Goal: Task Accomplishment & Management: Use online tool/utility

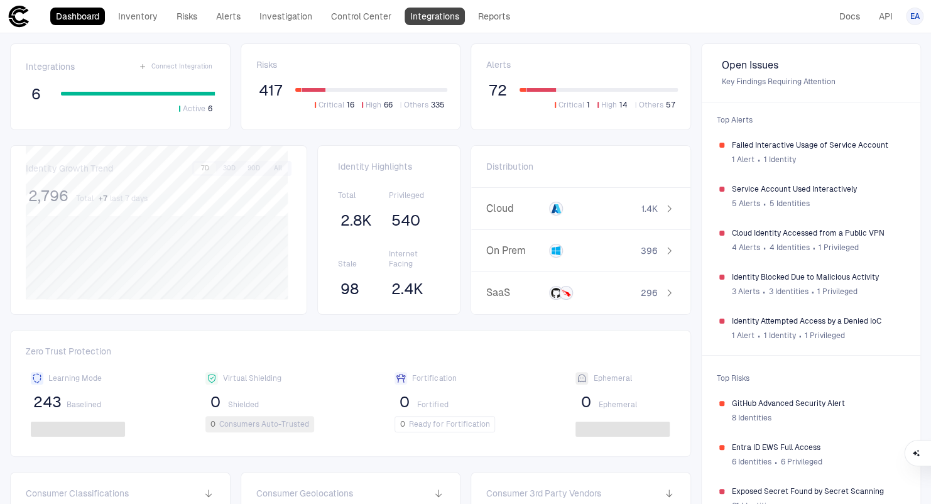
click at [441, 21] on link "Integrations" at bounding box center [435, 17] width 60 height 18
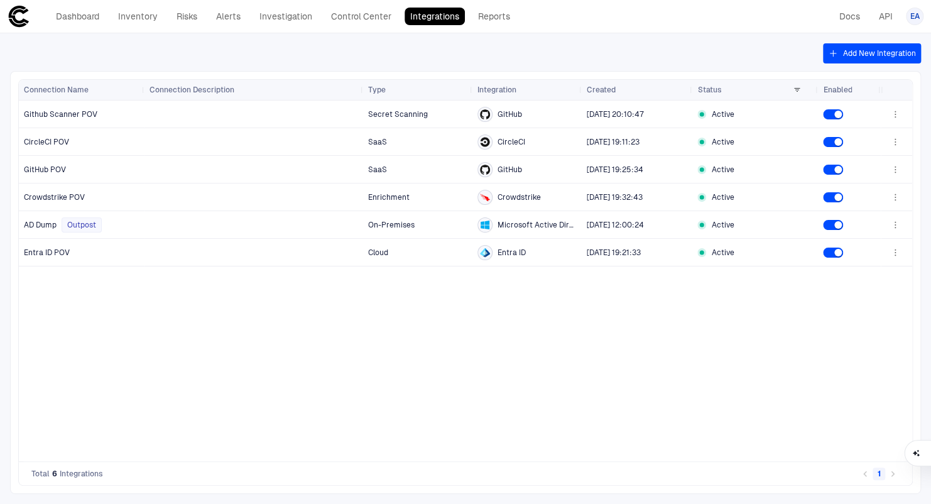
click at [853, 49] on button "Add New Integration" at bounding box center [872, 53] width 98 height 20
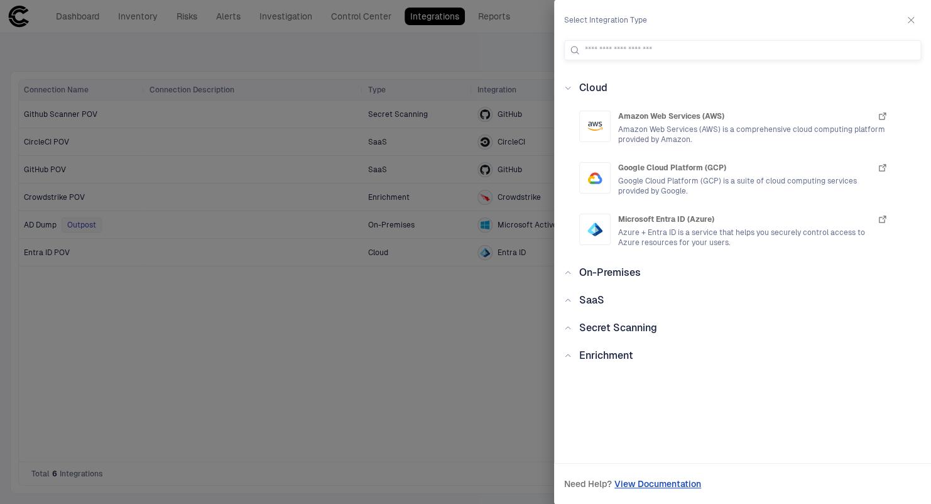
click at [595, 295] on span "SaaS" at bounding box center [592, 300] width 25 height 12
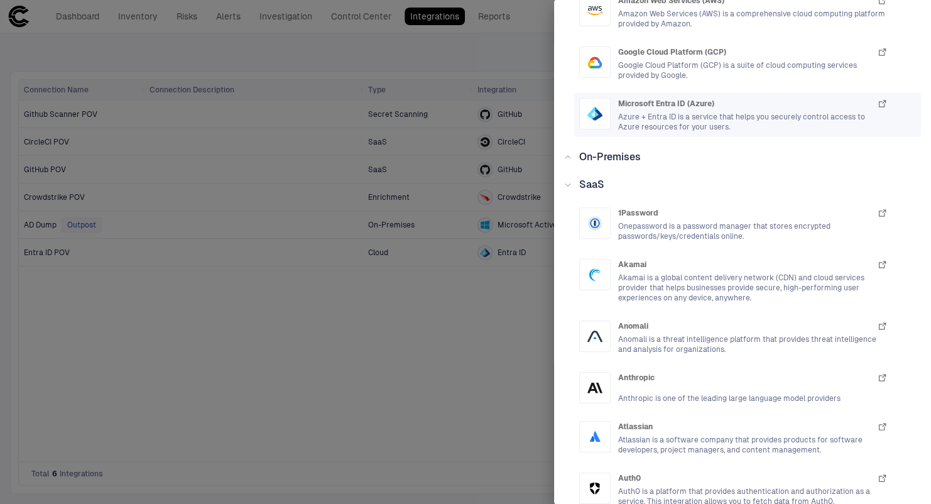
scroll to position [43, 0]
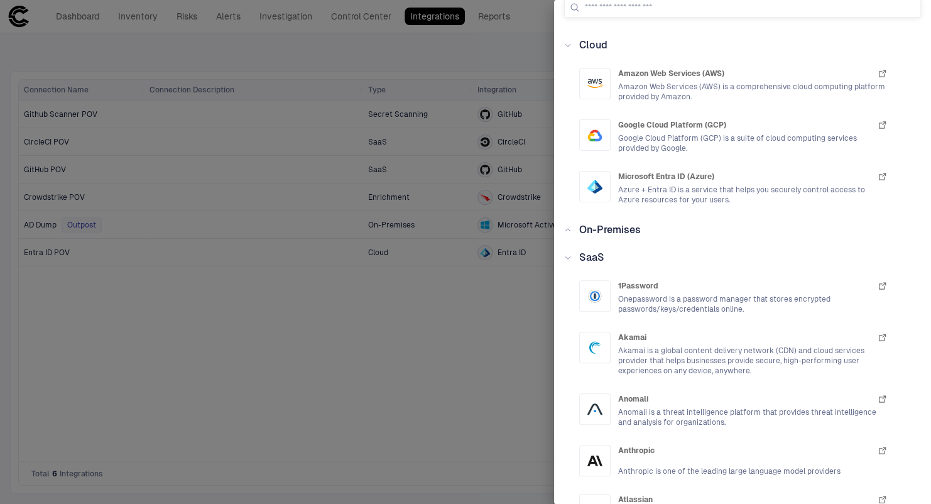
click at [594, 255] on span "SaaS" at bounding box center [592, 257] width 25 height 12
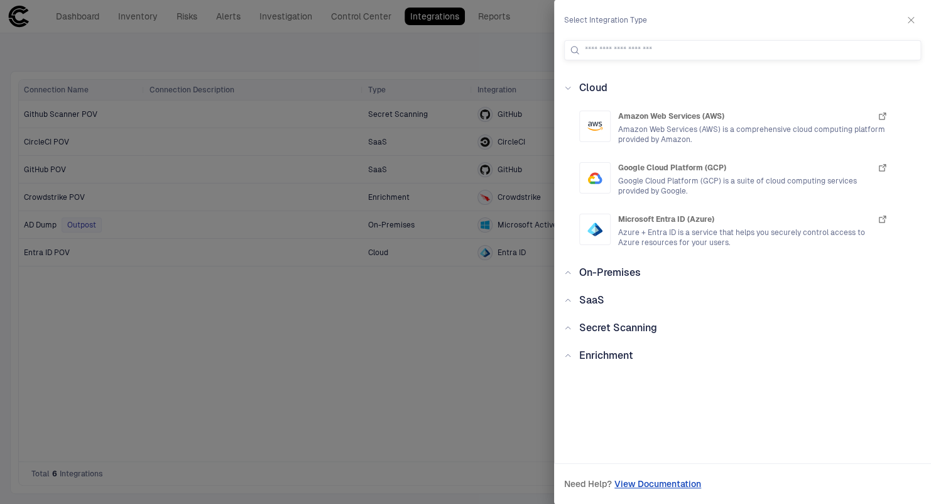
scroll to position [0, 0]
click at [590, 322] on div "Secret Scanning" at bounding box center [614, 328] width 85 height 15
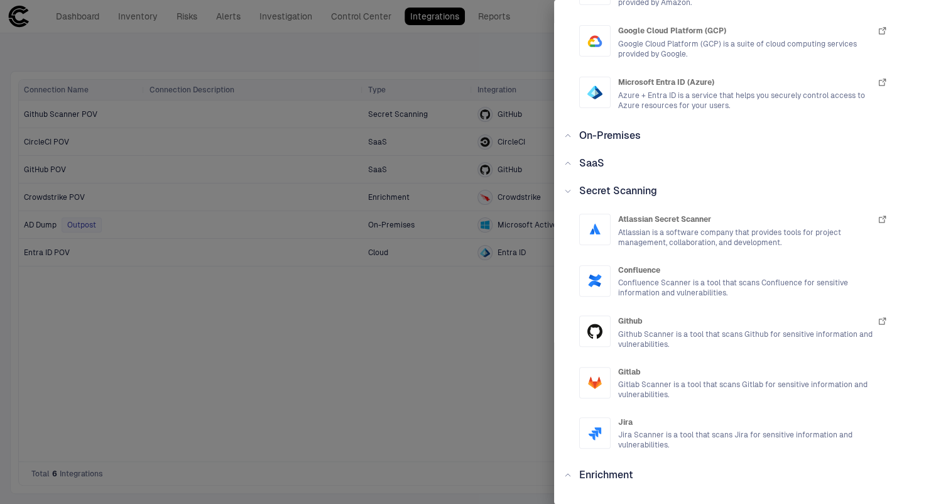
scroll to position [184, 0]
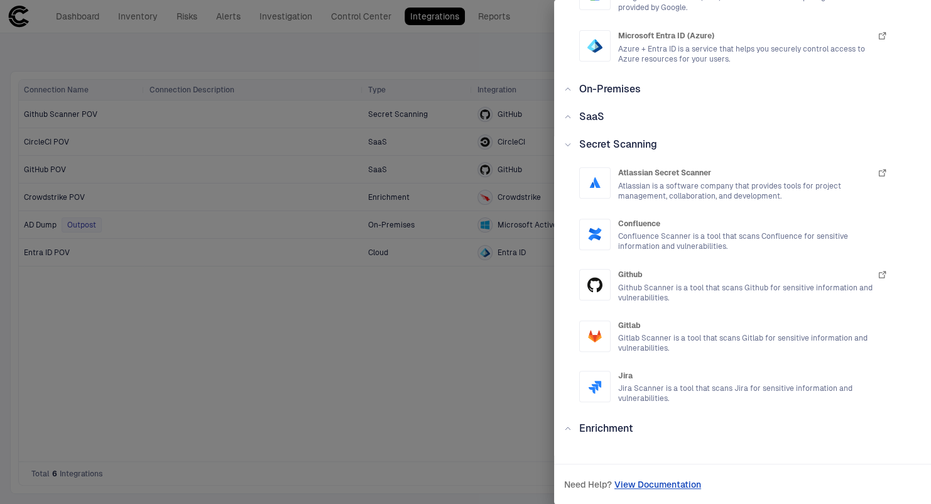
click at [634, 146] on span "Secret Scanning" at bounding box center [619, 144] width 78 height 12
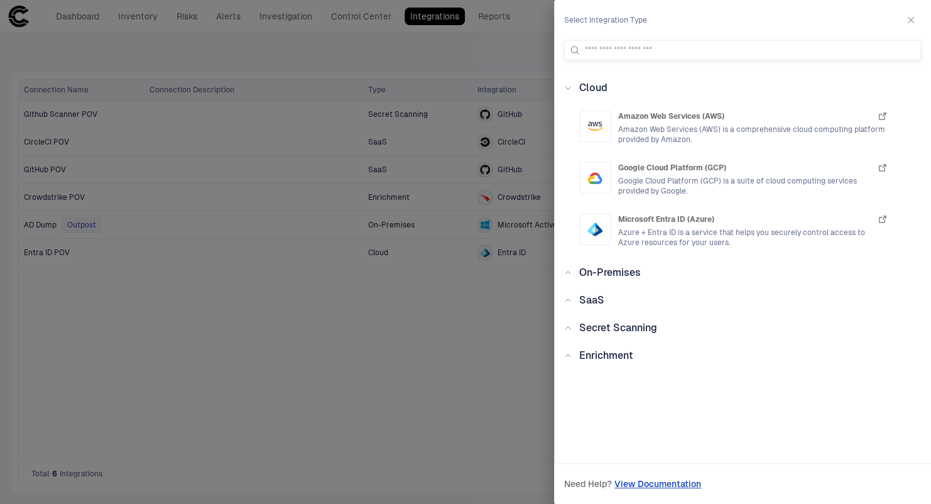
scroll to position [0, 0]
click at [629, 356] on span "Enrichment" at bounding box center [607, 355] width 54 height 12
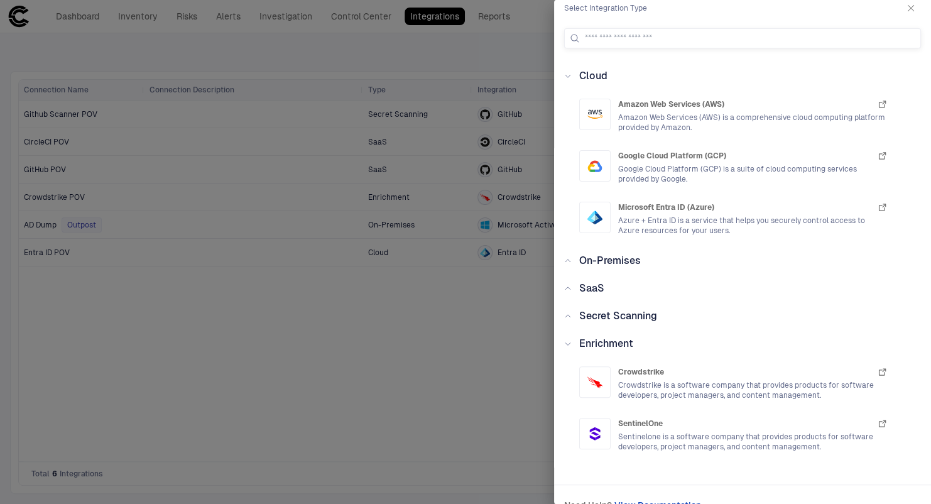
scroll to position [33, 0]
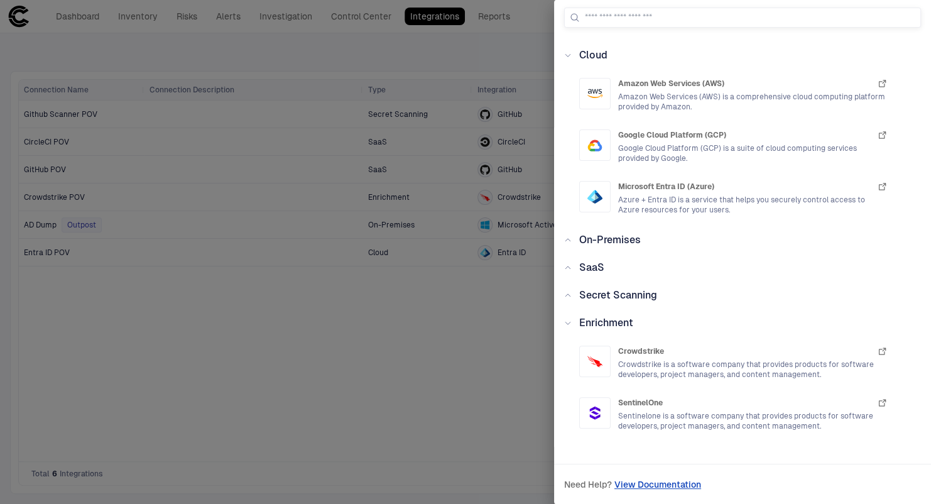
click at [661, 479] on link "View Documentation" at bounding box center [658, 484] width 87 height 15
click at [562, 360] on div "Cloud Amazon Web Services (AWS) Amazon Web Services (AWS) is a comprehensive cl…" at bounding box center [742, 242] width 377 height 388
drag, startPoint x: 277, startPoint y: 393, endPoint x: 286, endPoint y: 389, distance: 9.8
click at [286, 389] on div at bounding box center [465, 252] width 931 height 504
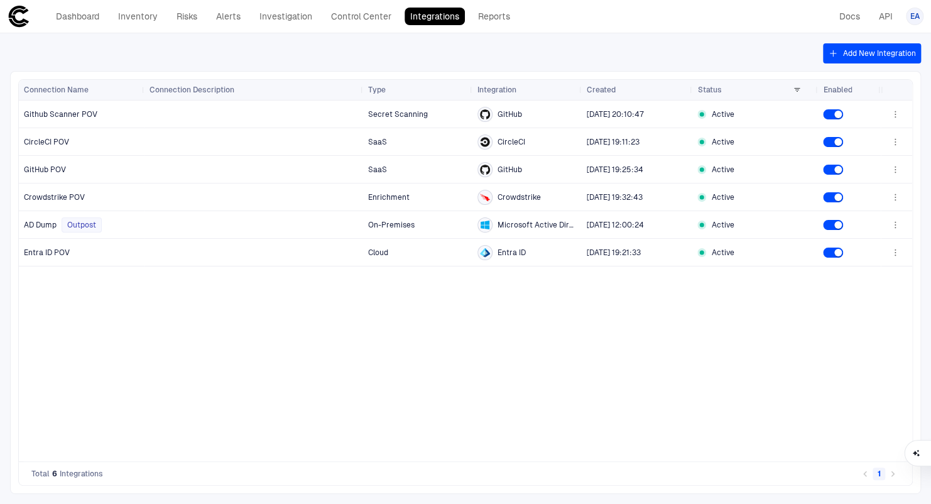
click at [80, 25] on div "Dashboard Inventory Risks Alerts Investigation Control Center Integrations Repo…" at bounding box center [262, 16] width 508 height 23
click at [84, 17] on link "Dashboard" at bounding box center [77, 17] width 55 height 18
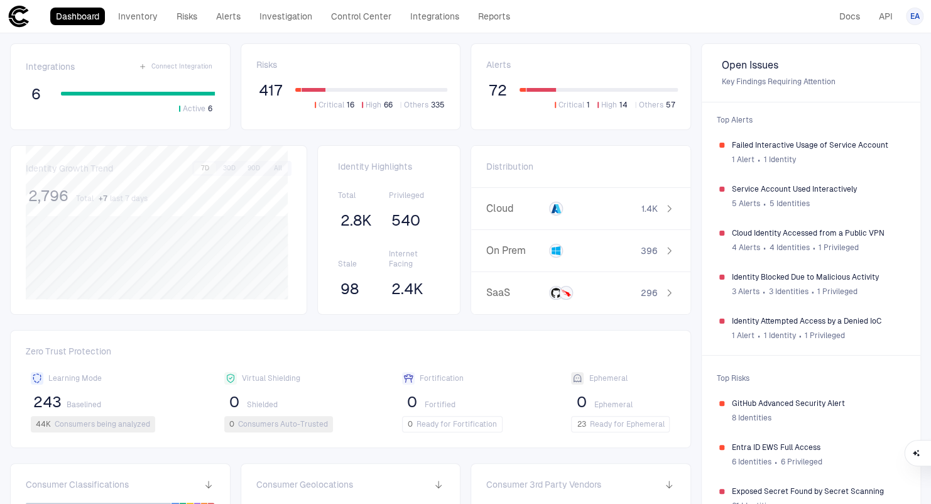
click at [519, 82] on div "72 Critical 1 High 14 Others 57" at bounding box center [582, 95] width 192 height 30
click at [489, 93] on span "72" at bounding box center [498, 90] width 18 height 19
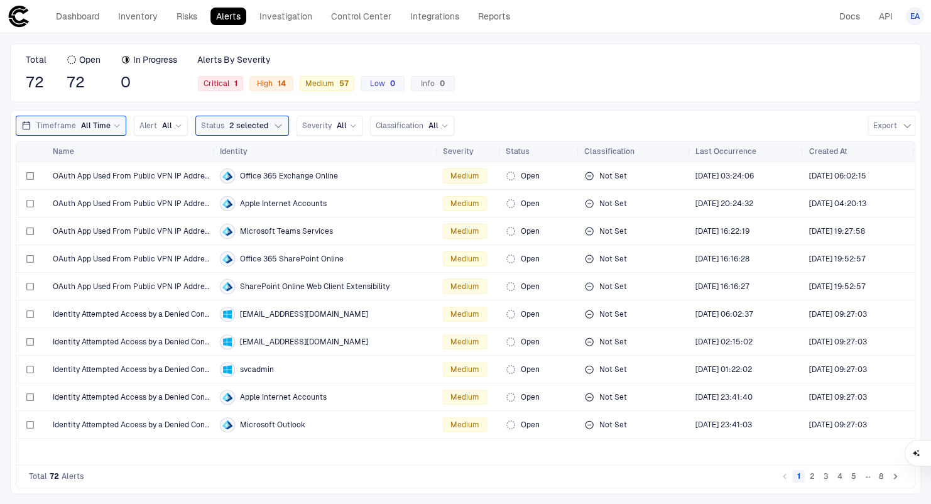
click at [899, 481] on icon "Go to next page" at bounding box center [895, 476] width 11 height 11
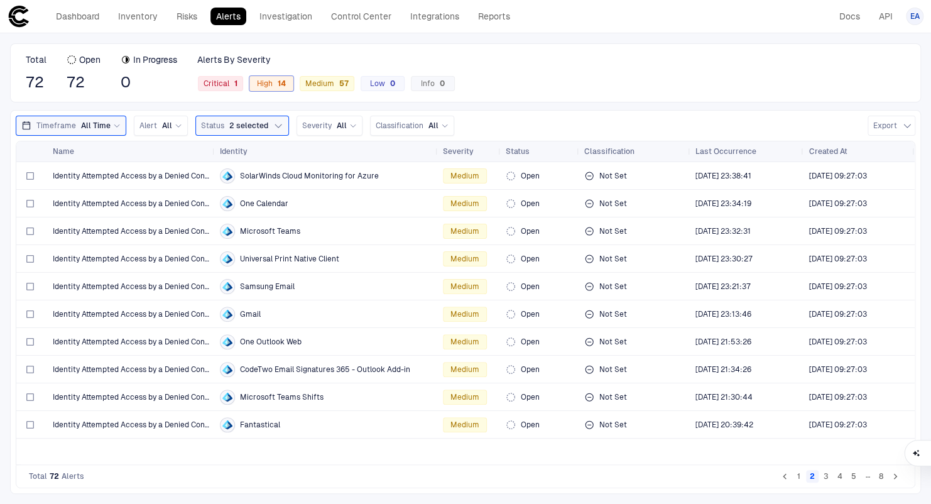
click at [284, 77] on div "High 14" at bounding box center [272, 83] width 44 height 15
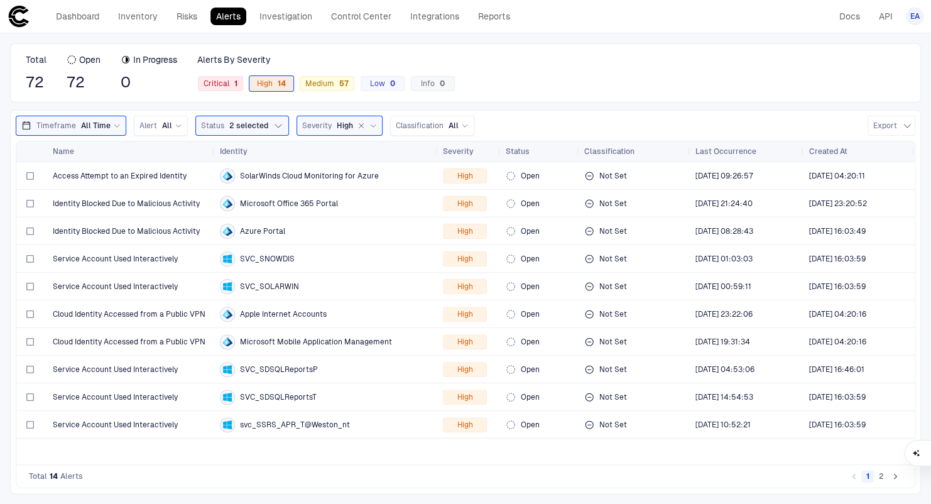
click at [224, 92] on div "Total 72 Open 72 In Progress 0 Alerts By Severity Critical 1 High 14 Medium 57 …" at bounding box center [465, 72] width 911 height 59
click at [224, 90] on div "Critical 1" at bounding box center [220, 83] width 45 height 15
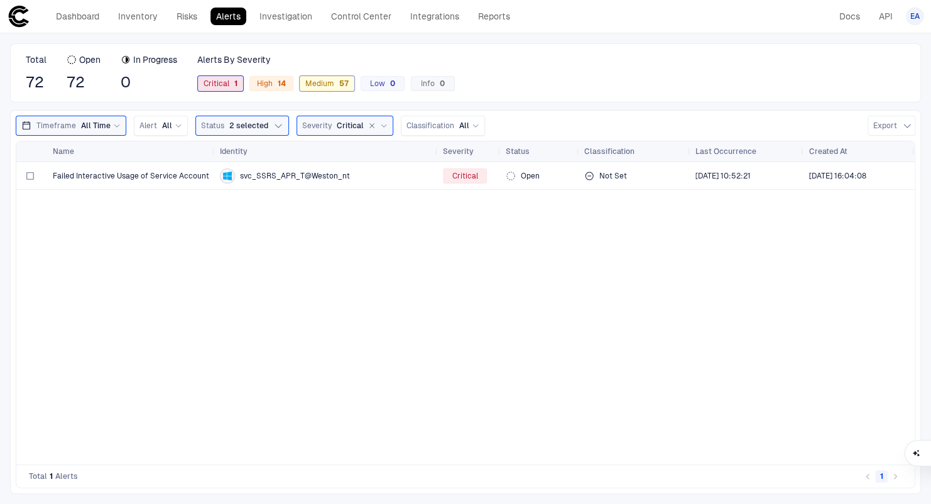
click at [325, 88] on span "Medium 57" at bounding box center [326, 84] width 43 height 10
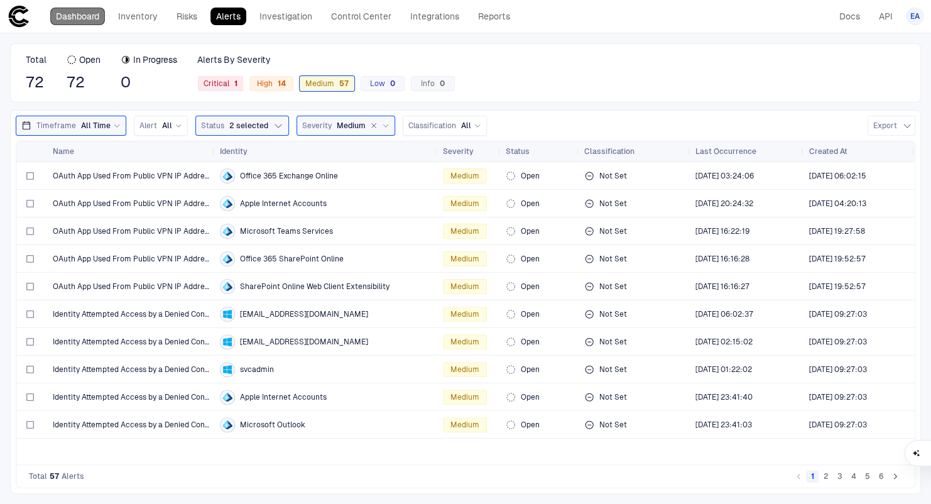
click at [69, 10] on link "Dashboard" at bounding box center [77, 17] width 55 height 18
